Goal: Task Accomplishment & Management: Manage account settings

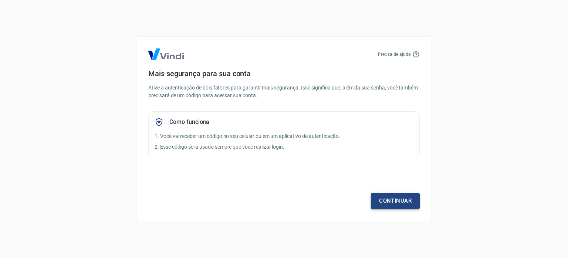
click at [401, 202] on link "Continuar" at bounding box center [395, 201] width 49 height 16
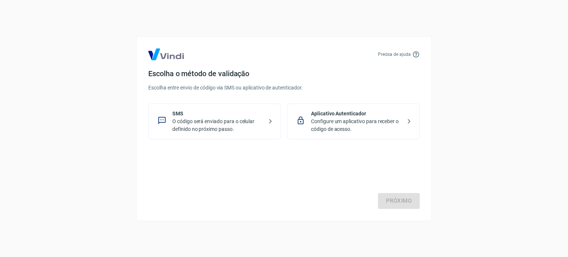
click at [330, 122] on p "Configure um aplicativo para receber o código de acesso." at bounding box center [356, 126] width 91 height 16
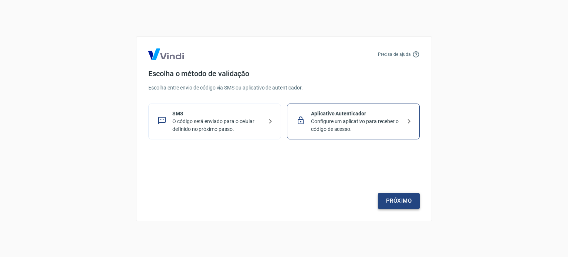
click at [402, 202] on link "Próximo" at bounding box center [399, 201] width 42 height 16
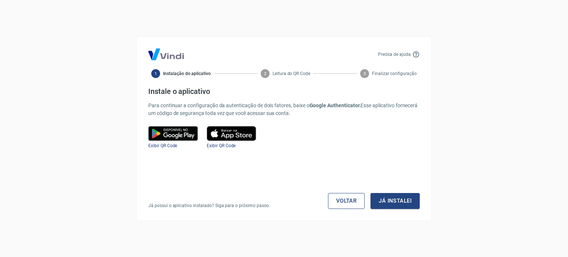
click at [349, 201] on link "Voltar" at bounding box center [346, 201] width 37 height 16
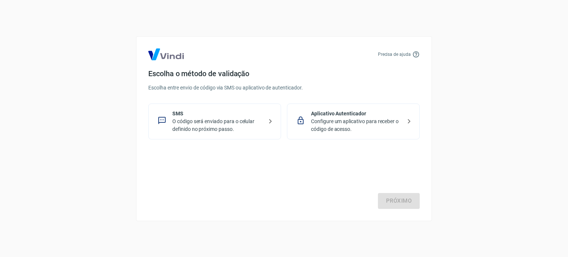
click at [205, 118] on p "O código será enviado para o celular definido no próximo passo." at bounding box center [217, 126] width 91 height 16
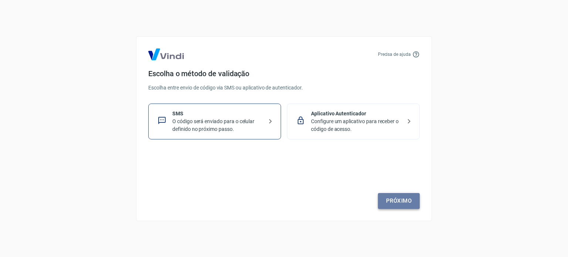
click at [405, 205] on link "Próximo" at bounding box center [399, 201] width 42 height 16
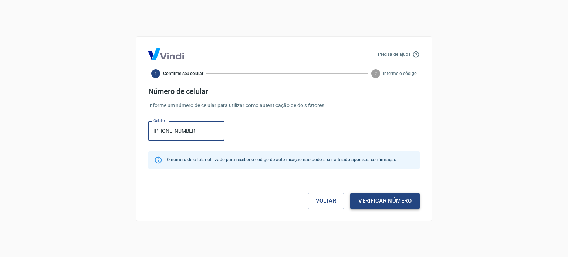
type input "(33) 98887-3033"
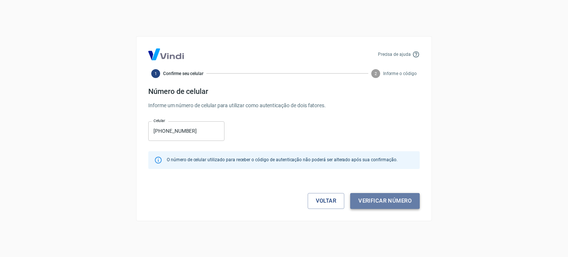
click at [374, 203] on button "Verificar número" at bounding box center [385, 201] width 70 height 16
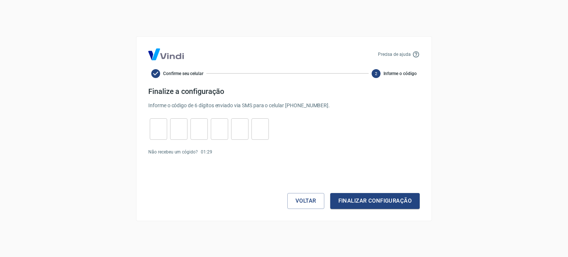
click at [155, 123] on input "tel" at bounding box center [158, 129] width 17 height 16
type input "7"
type input "5"
type input "4"
type input "9"
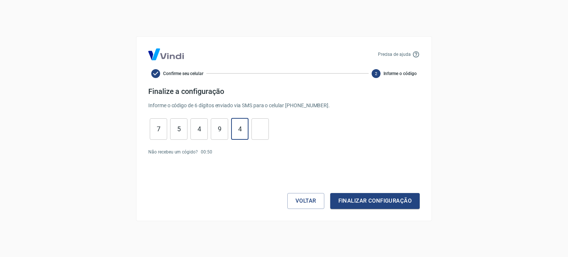
type input "4"
type input "5"
click at [378, 203] on button "Finalizar configuração" at bounding box center [374, 201] width 89 height 16
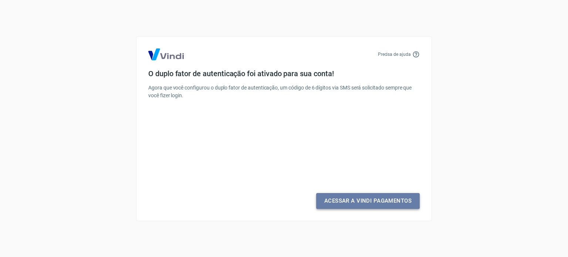
click at [382, 202] on link "Acessar a Vindi Pagamentos" at bounding box center [368, 201] width 104 height 16
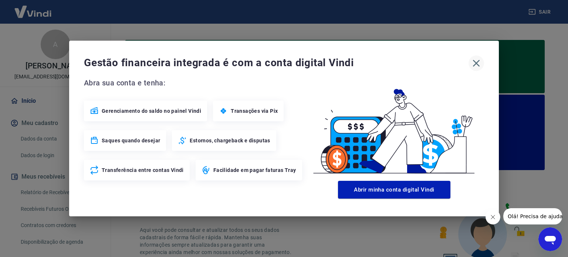
click at [478, 62] on icon "button" at bounding box center [476, 63] width 7 height 7
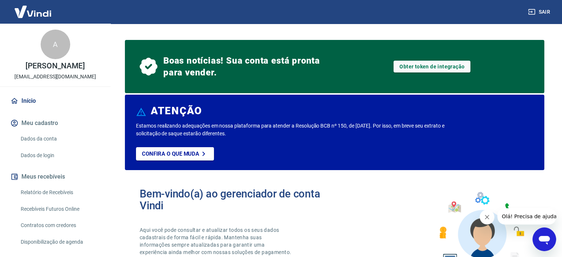
click at [55, 65] on p "[PERSON_NAME]" at bounding box center [55, 66] width 59 height 8
click at [59, 146] on link "Dados da conta" at bounding box center [60, 138] width 84 height 15
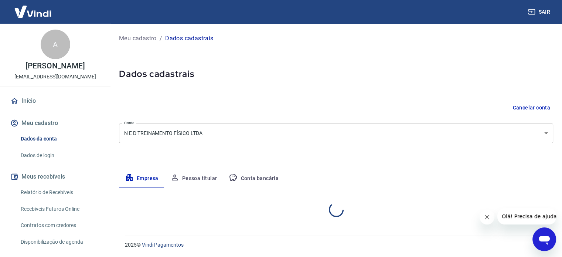
select select "MG"
select select "business"
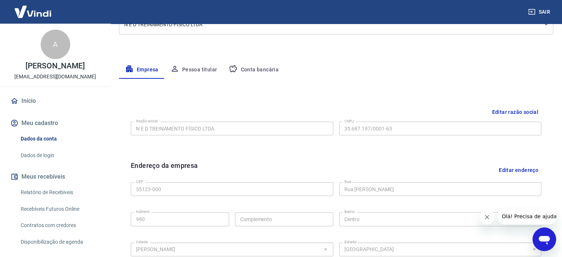
scroll to position [37, 0]
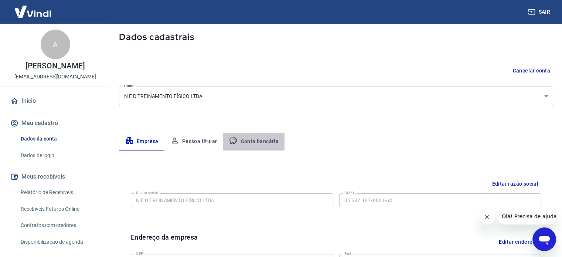
click at [269, 142] on button "Conta bancária" at bounding box center [254, 142] width 62 height 18
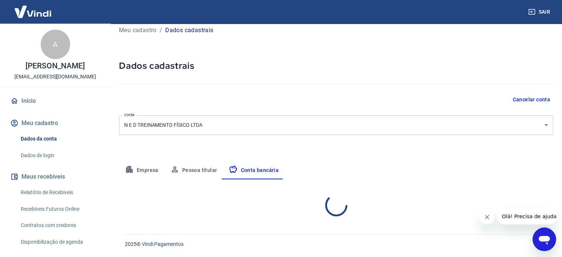
select select "1"
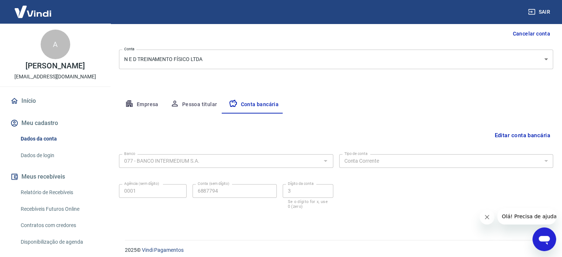
scroll to position [79, 0]
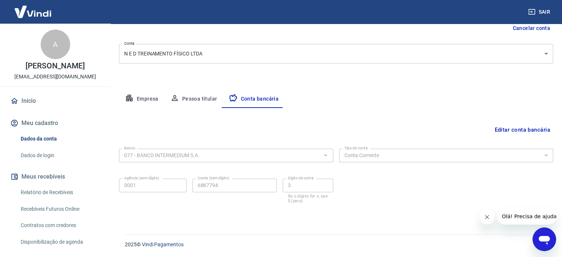
click at [322, 157] on div at bounding box center [326, 155] width 10 height 10
click at [212, 102] on button "Pessoa titular" at bounding box center [194, 99] width 59 height 18
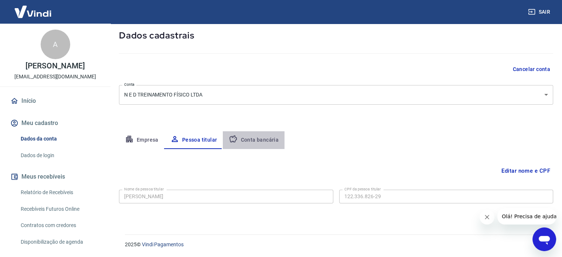
click at [256, 139] on button "Conta bancária" at bounding box center [254, 140] width 62 height 18
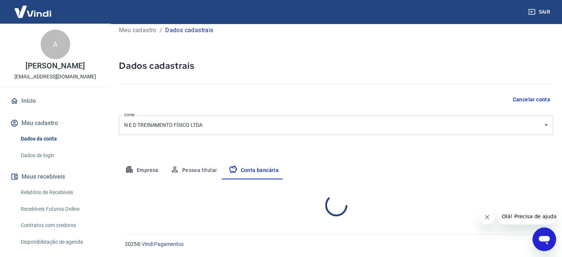
select select "1"
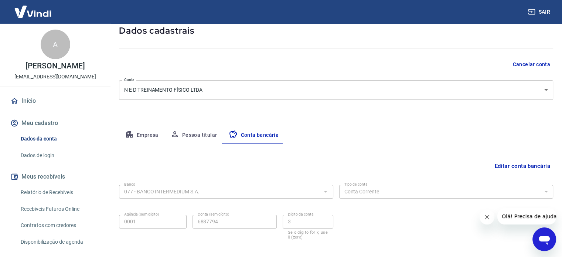
scroll to position [75, 0]
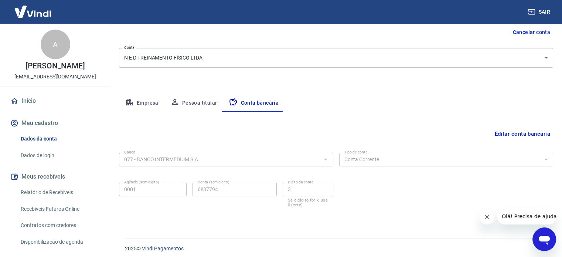
click at [523, 135] on button "Editar conta bancária" at bounding box center [523, 134] width 62 height 14
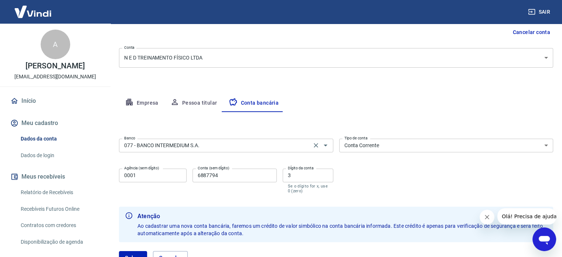
click at [277, 149] on input "077 - BANCO INTERMEDIUM S.A." at bounding box center [215, 145] width 188 height 9
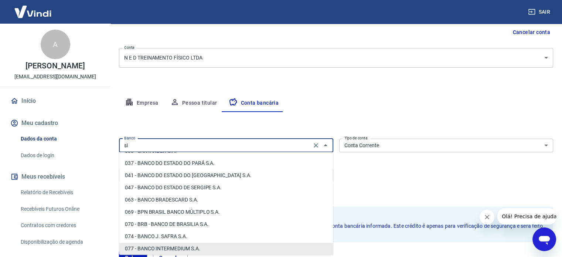
scroll to position [0, 0]
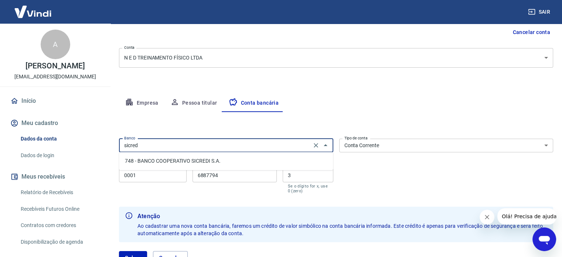
click at [249, 162] on li "748 - BANCO COOPERATIVO SICREDI S.A." at bounding box center [226, 161] width 214 height 12
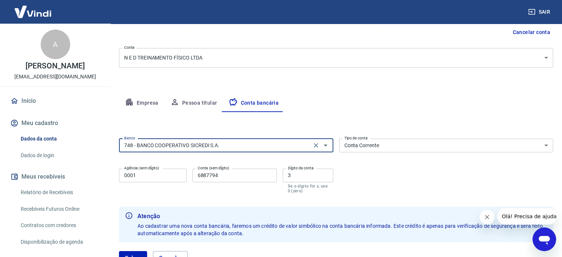
type input "748 - BANCO COOPERATIVO SICREDI S.A."
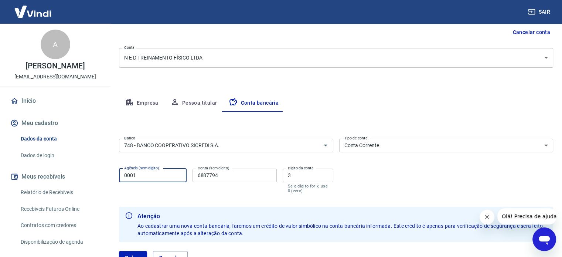
drag, startPoint x: 145, startPoint y: 172, endPoint x: 86, endPoint y: 176, distance: 59.7
click at [87, 176] on div "Sair A Aníbal Gonçalves de Oliveira Neto academia.treinocerto10@gmail.com Iníci…" at bounding box center [281, 53] width 562 height 257
type input "0228"
drag, startPoint x: 214, startPoint y: 176, endPoint x: 185, endPoint y: 177, distance: 29.6
click at [187, 177] on div "Agência (sem dígito) 0228 Agência (sem dígito) Conta (sem dígito) 6887794 Conta…" at bounding box center [226, 180] width 214 height 29
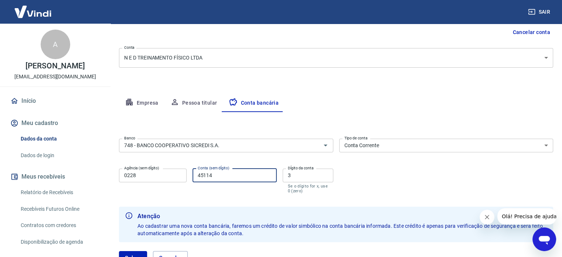
type input "45114"
drag, startPoint x: 290, startPoint y: 173, endPoint x: 281, endPoint y: 174, distance: 9.3
click at [285, 173] on input "3" at bounding box center [308, 176] width 51 height 14
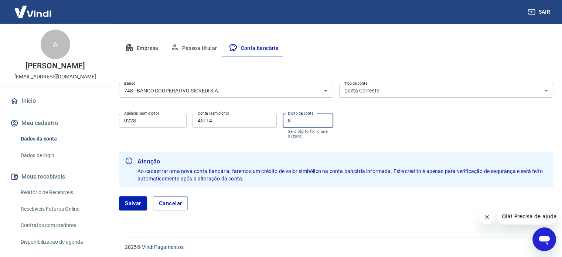
scroll to position [133, 0]
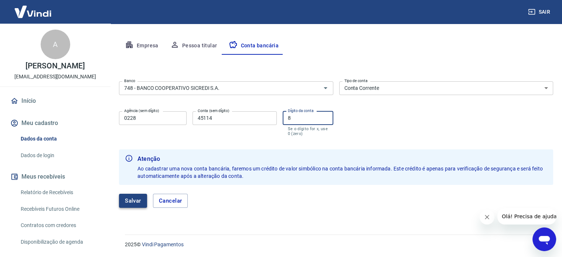
type input "8"
click at [135, 201] on button "Salvar" at bounding box center [133, 201] width 28 height 14
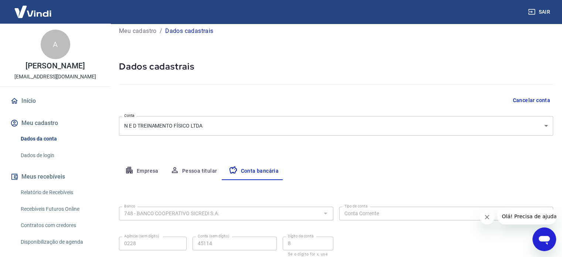
select select "1"
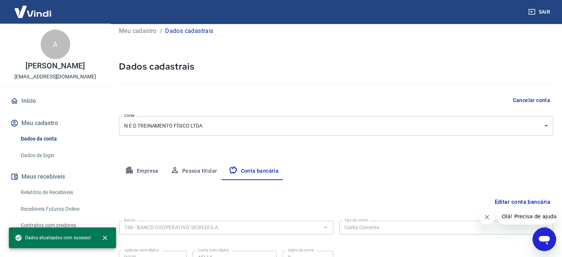
scroll to position [79, 0]
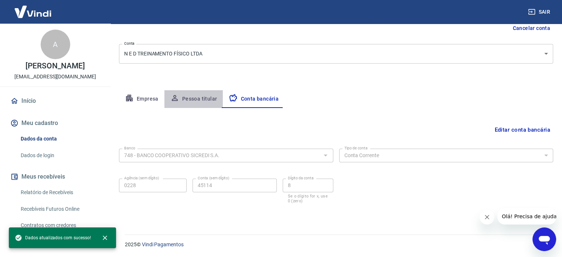
click at [194, 98] on button "Pessoa titular" at bounding box center [194, 99] width 59 height 18
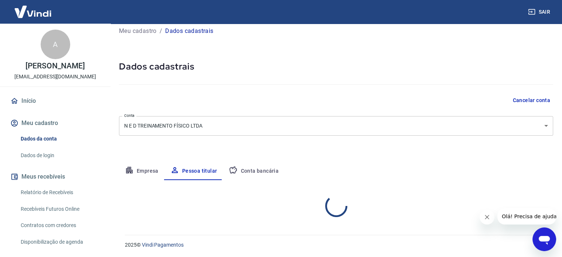
scroll to position [38, 0]
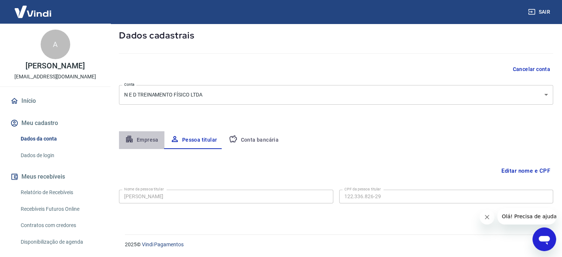
click at [138, 140] on button "Empresa" at bounding box center [141, 140] width 45 height 18
select select "MG"
select select "business"
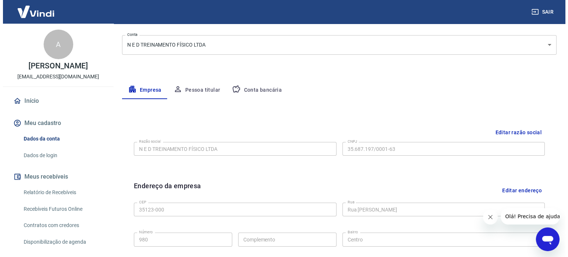
scroll to position [75, 0]
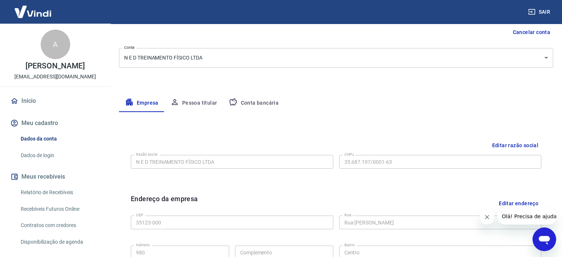
click at [27, 105] on link "Início" at bounding box center [55, 101] width 93 height 16
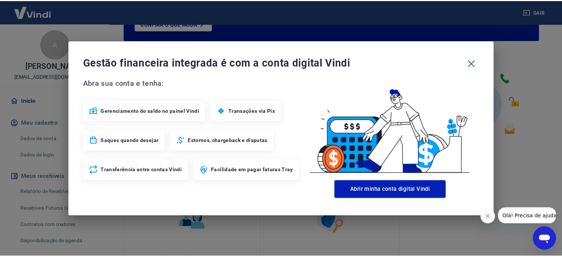
scroll to position [130, 0]
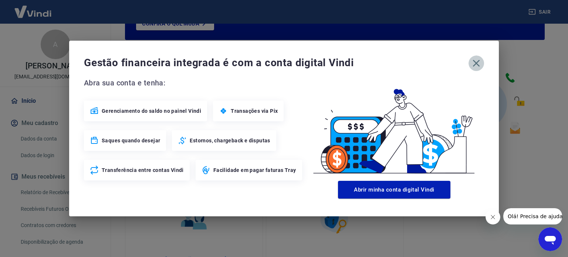
click at [479, 67] on icon "button" at bounding box center [476, 63] width 12 height 12
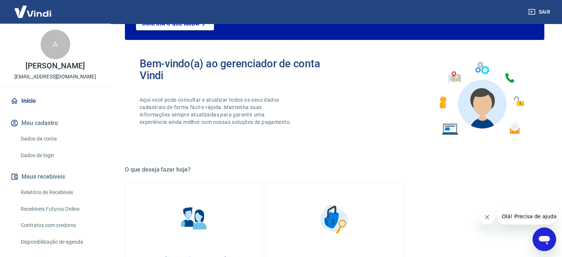
click at [67, 56] on div "A Aníbal Gonçalves de Oliveira Neto academia.treinocerto10@gmail.com" at bounding box center [55, 55] width 111 height 63
click at [50, 57] on div "A" at bounding box center [56, 45] width 30 height 30
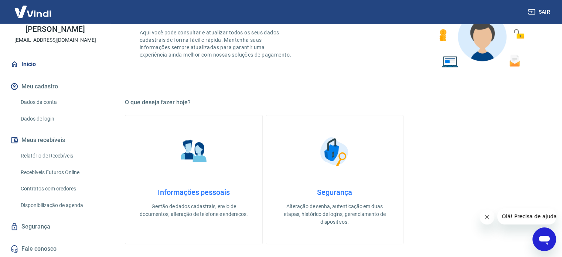
scroll to position [204, 0]
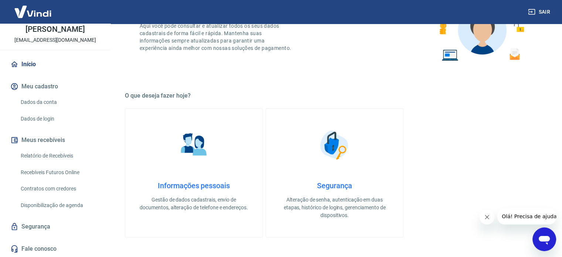
click at [41, 227] on link "Segurança" at bounding box center [55, 227] width 93 height 16
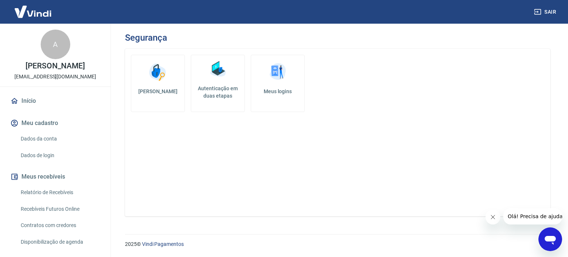
click at [42, 17] on img at bounding box center [33, 11] width 48 height 23
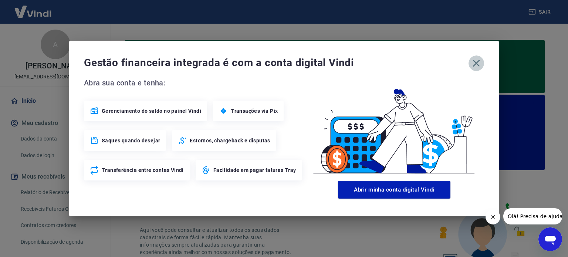
click at [477, 63] on icon "button" at bounding box center [476, 63] width 12 height 12
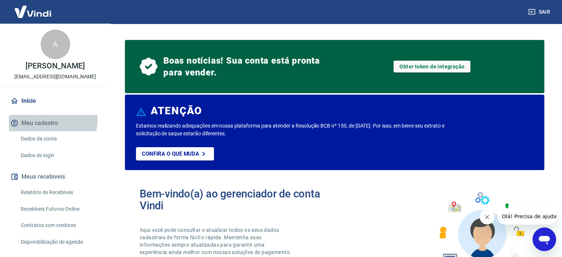
click at [39, 128] on button "Meu cadastro" at bounding box center [55, 123] width 93 height 16
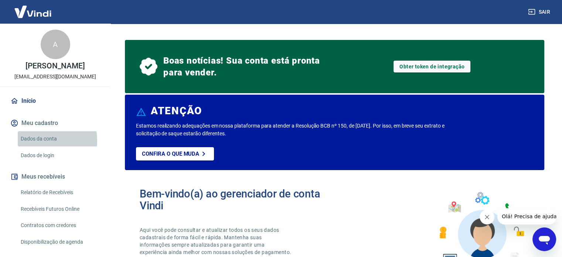
click at [41, 146] on link "Dados da conta" at bounding box center [60, 138] width 84 height 15
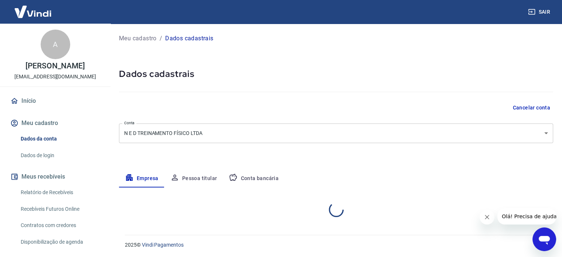
select select "MG"
select select "business"
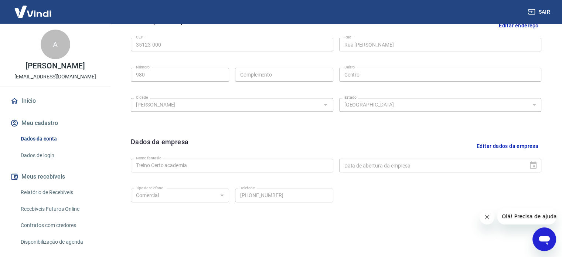
scroll to position [276, 0]
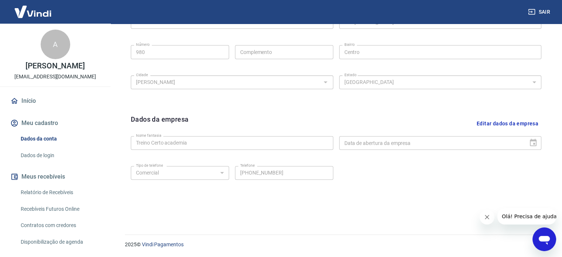
click at [49, 163] on link "Dados de login" at bounding box center [60, 155] width 84 height 15
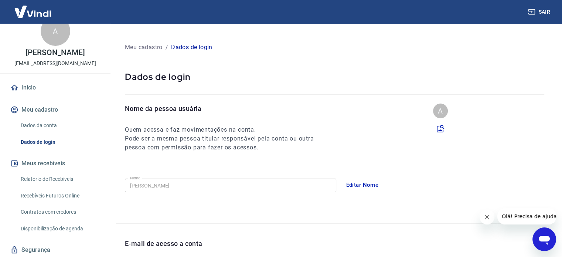
scroll to position [37, 0]
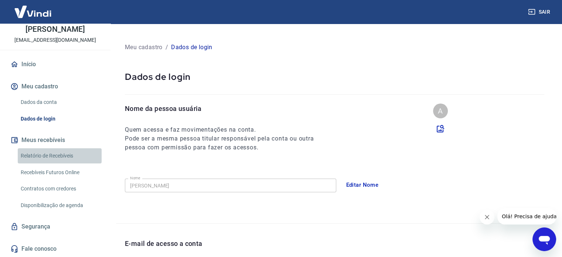
click at [69, 163] on link "Relatório de Recebíveis" at bounding box center [60, 155] width 84 height 15
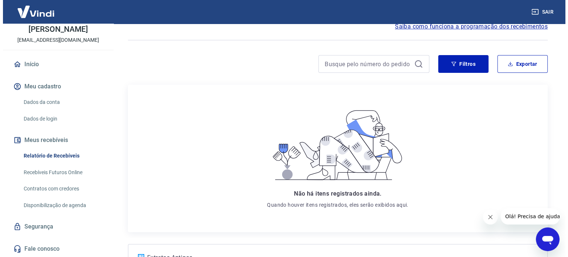
scroll to position [44, 0]
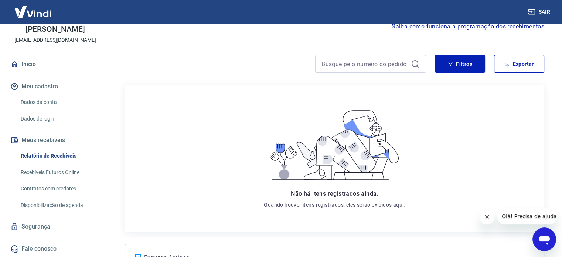
click at [31, 65] on link "Início" at bounding box center [55, 64] width 93 height 16
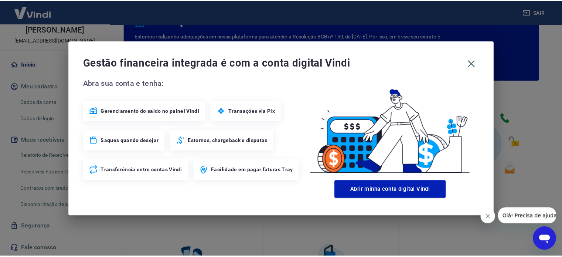
scroll to position [92, 0]
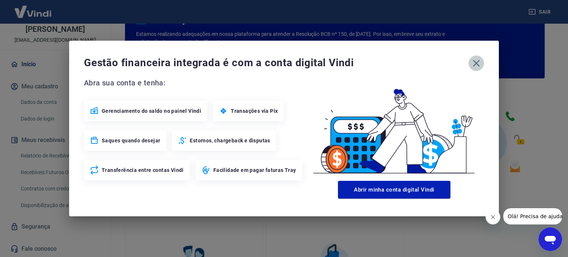
click at [474, 63] on icon "button" at bounding box center [476, 63] width 12 height 12
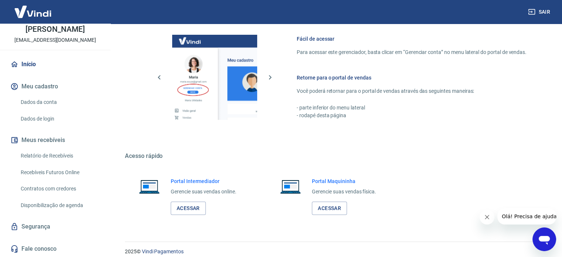
scroll to position [458, 0]
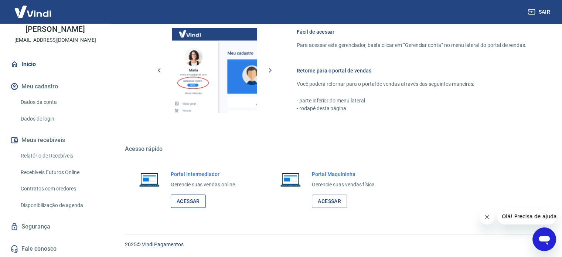
click at [189, 204] on link "Acessar" at bounding box center [188, 201] width 35 height 14
click at [187, 197] on link "Acessar" at bounding box center [188, 201] width 35 height 14
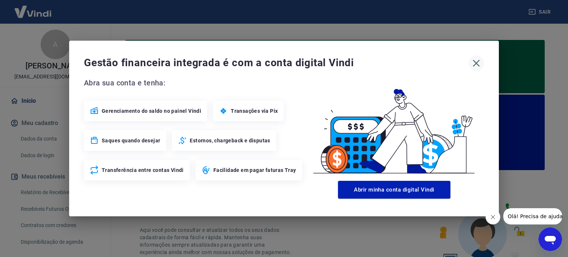
click at [475, 62] on icon "button" at bounding box center [476, 63] width 7 height 7
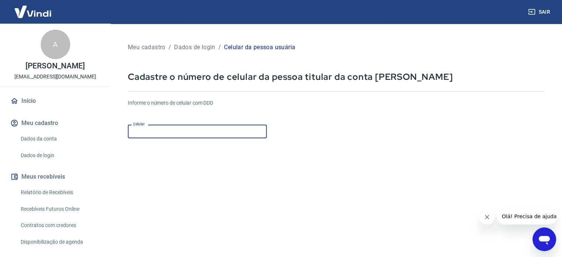
click at [198, 131] on input "Celular" at bounding box center [197, 132] width 139 height 14
type input "(33) 98887-3033"
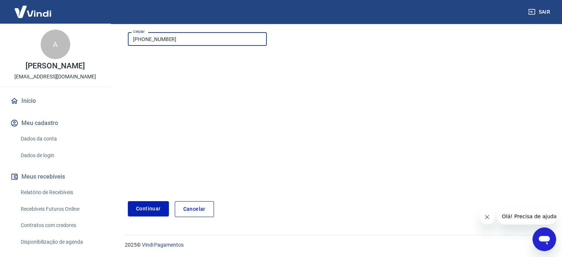
scroll to position [93, 0]
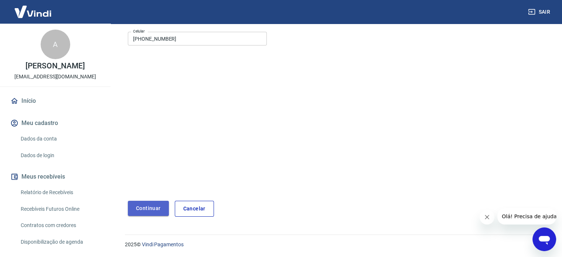
click at [152, 214] on button "Continuar" at bounding box center [148, 208] width 41 height 15
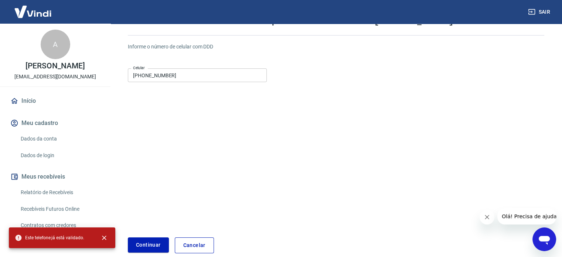
scroll to position [56, 0]
click at [201, 244] on link "Cancelar" at bounding box center [194, 246] width 39 height 16
